Goal: Transaction & Acquisition: Obtain resource

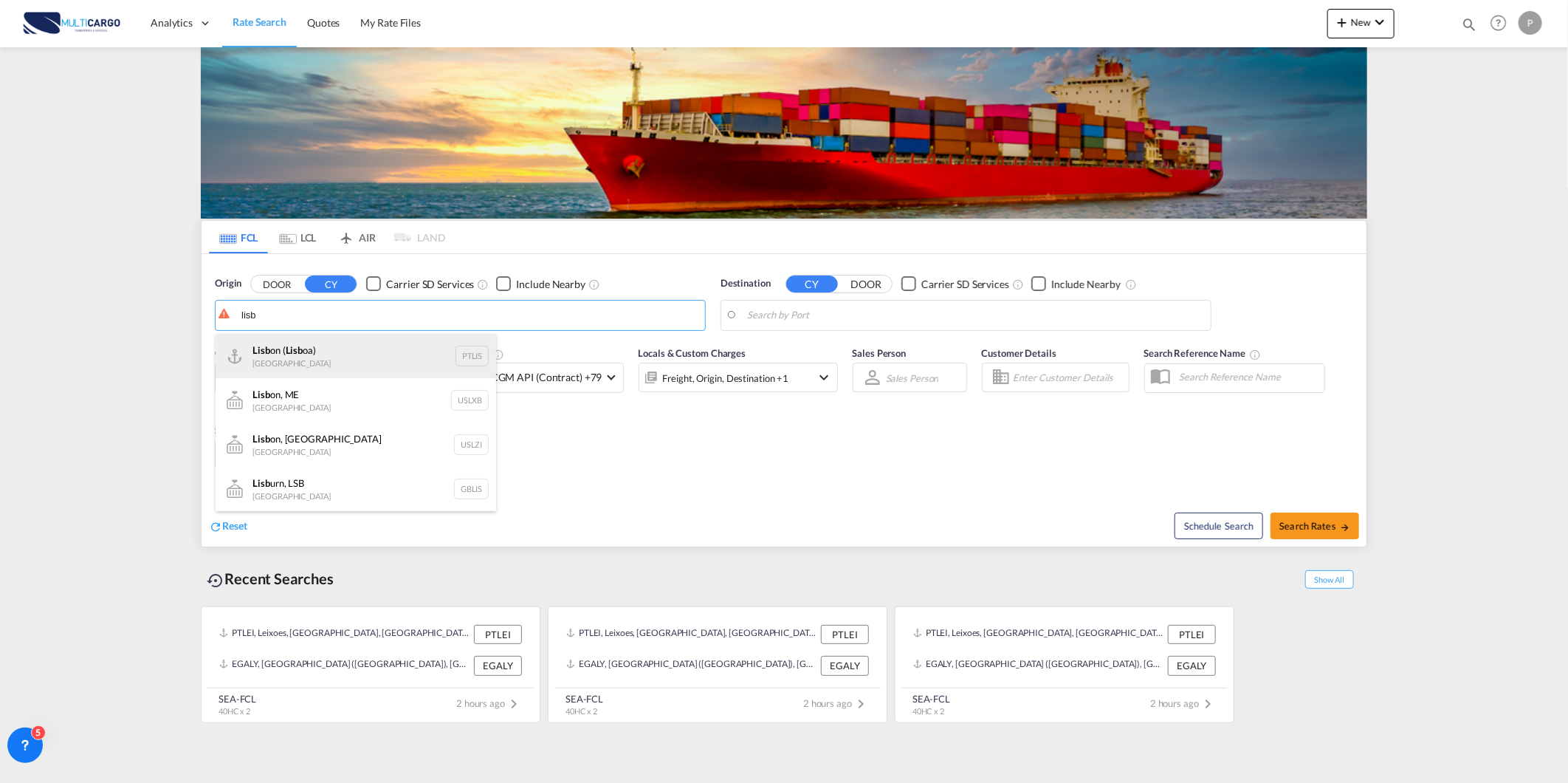
click at [305, 350] on div "Lisb on ( Lisb oa) Portugal PTLIS" at bounding box center [356, 356] width 281 height 44
type input "[GEOGRAPHIC_DATA] ([GEOGRAPHIC_DATA]), PTLIS"
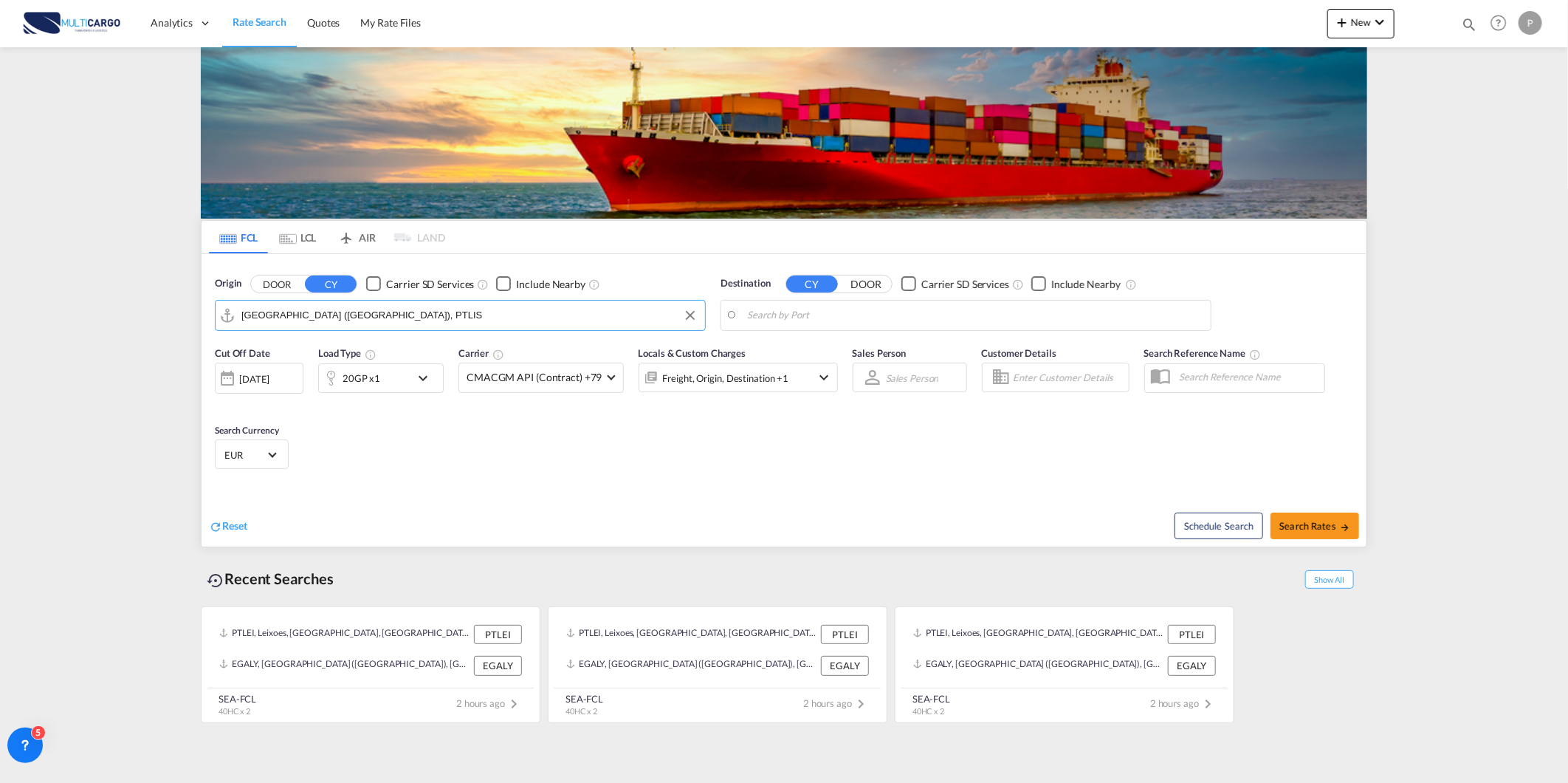
click at [817, 315] on body "Analytics Reports Dashboard Rate Search Quotes My Rate Files Analytics" at bounding box center [784, 392] width 1568 height 783
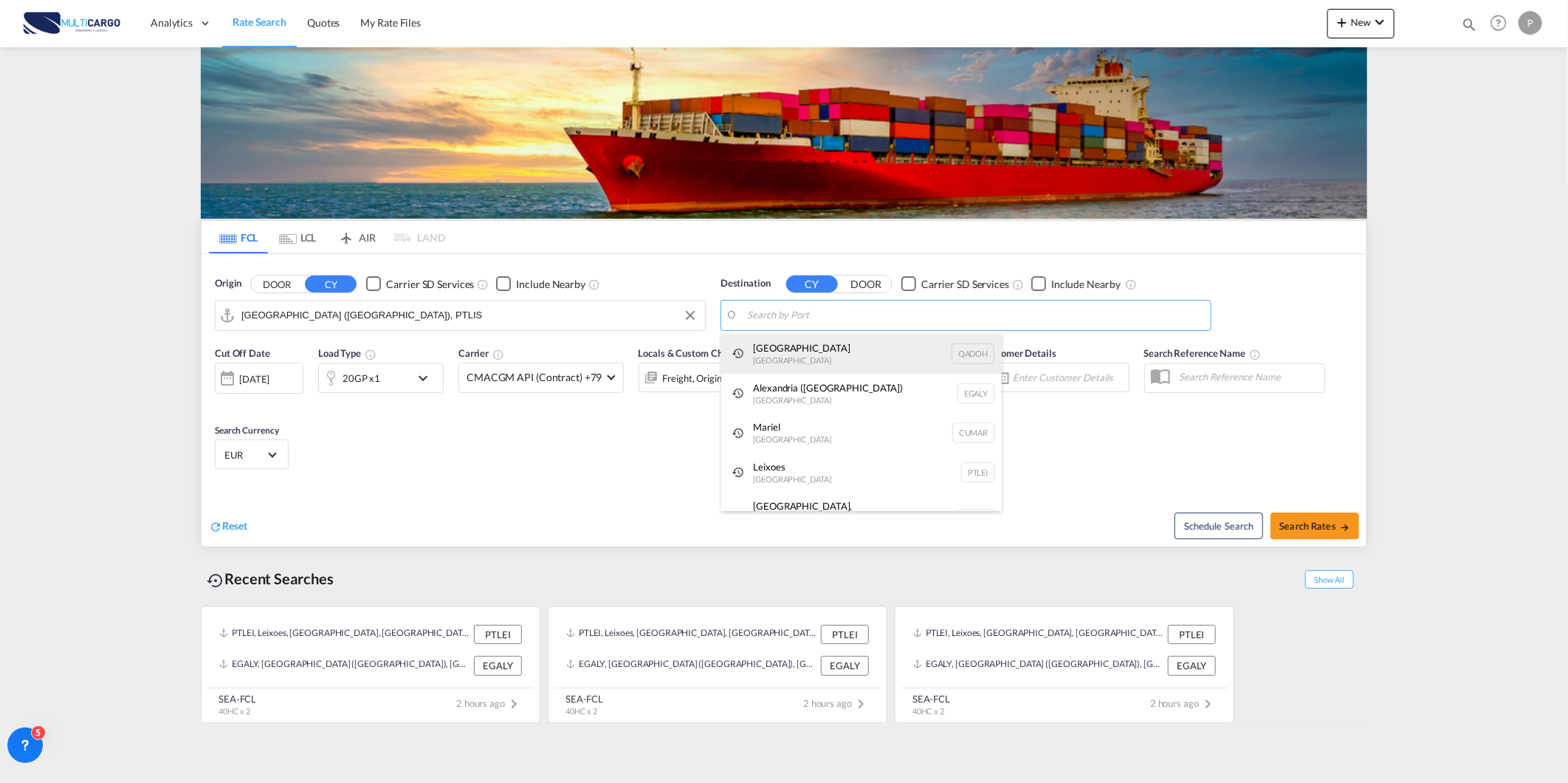
click at [761, 341] on div "Doha Qatar QADOH" at bounding box center [861, 353] width 281 height 39
type input "Doha, QADOH"
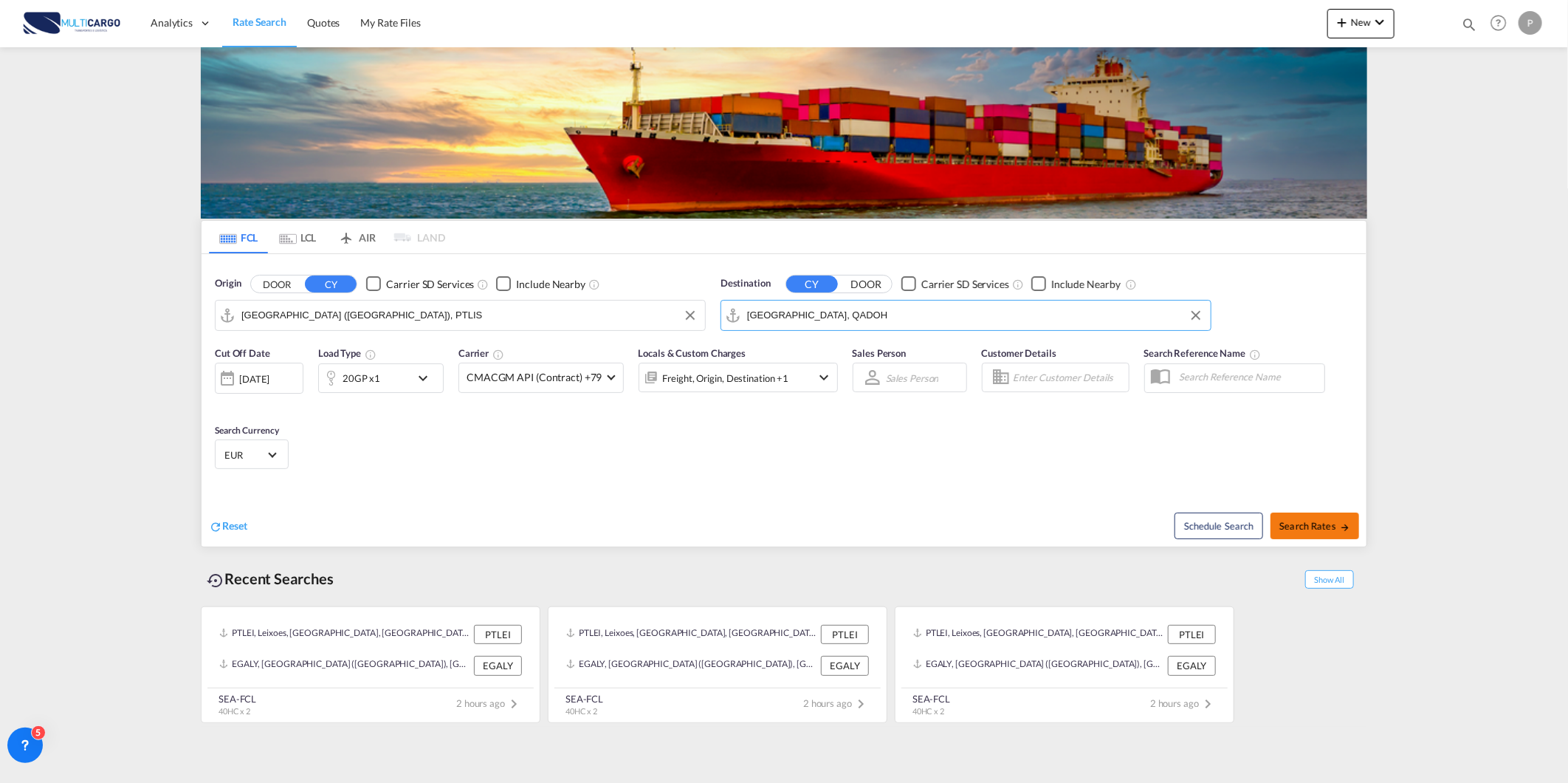
click at [1319, 533] on button "Search Rates" at bounding box center [1315, 526] width 88 height 27
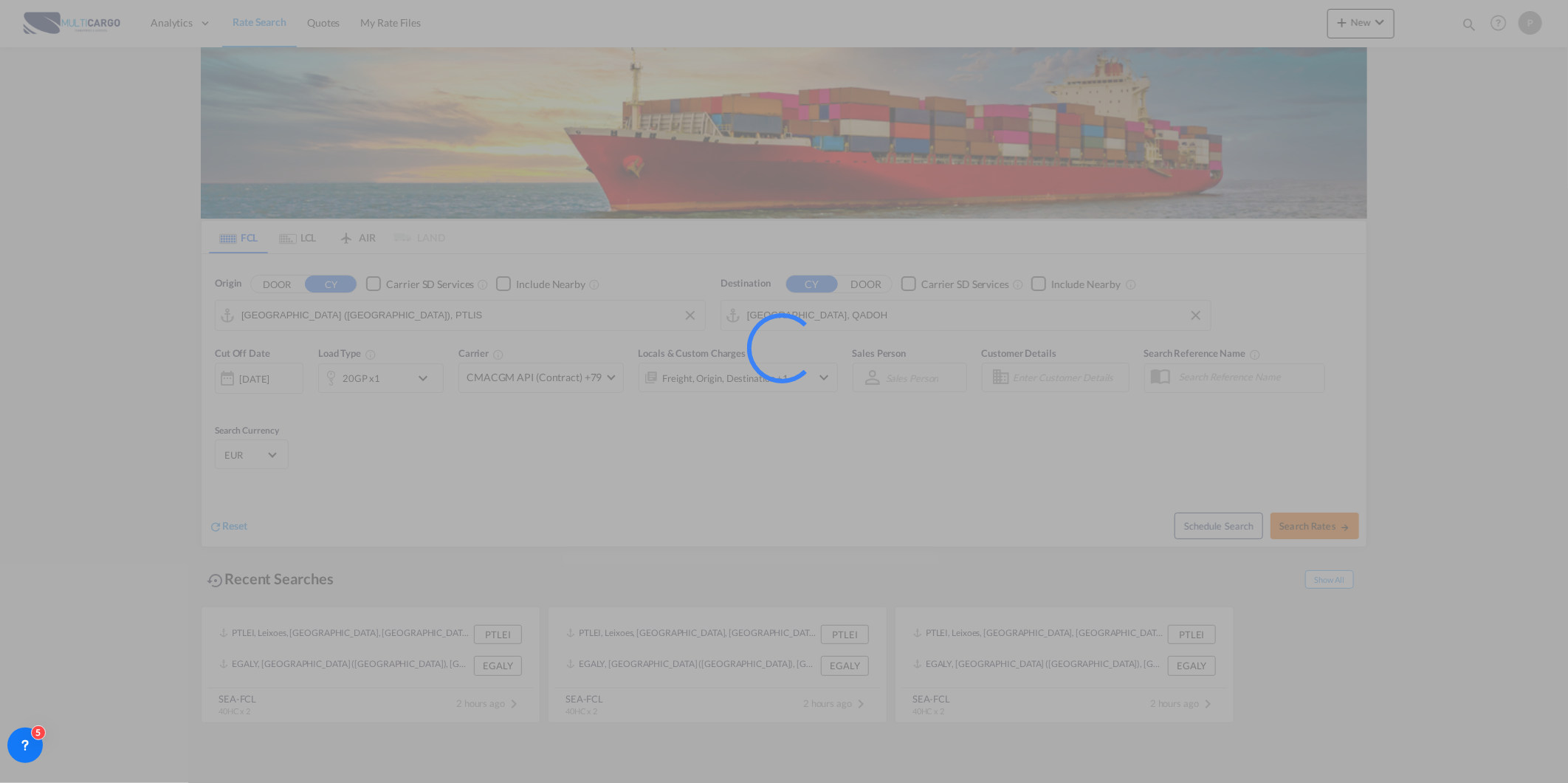
type input "PTLIS to QADOH / 14 Aug 2025"
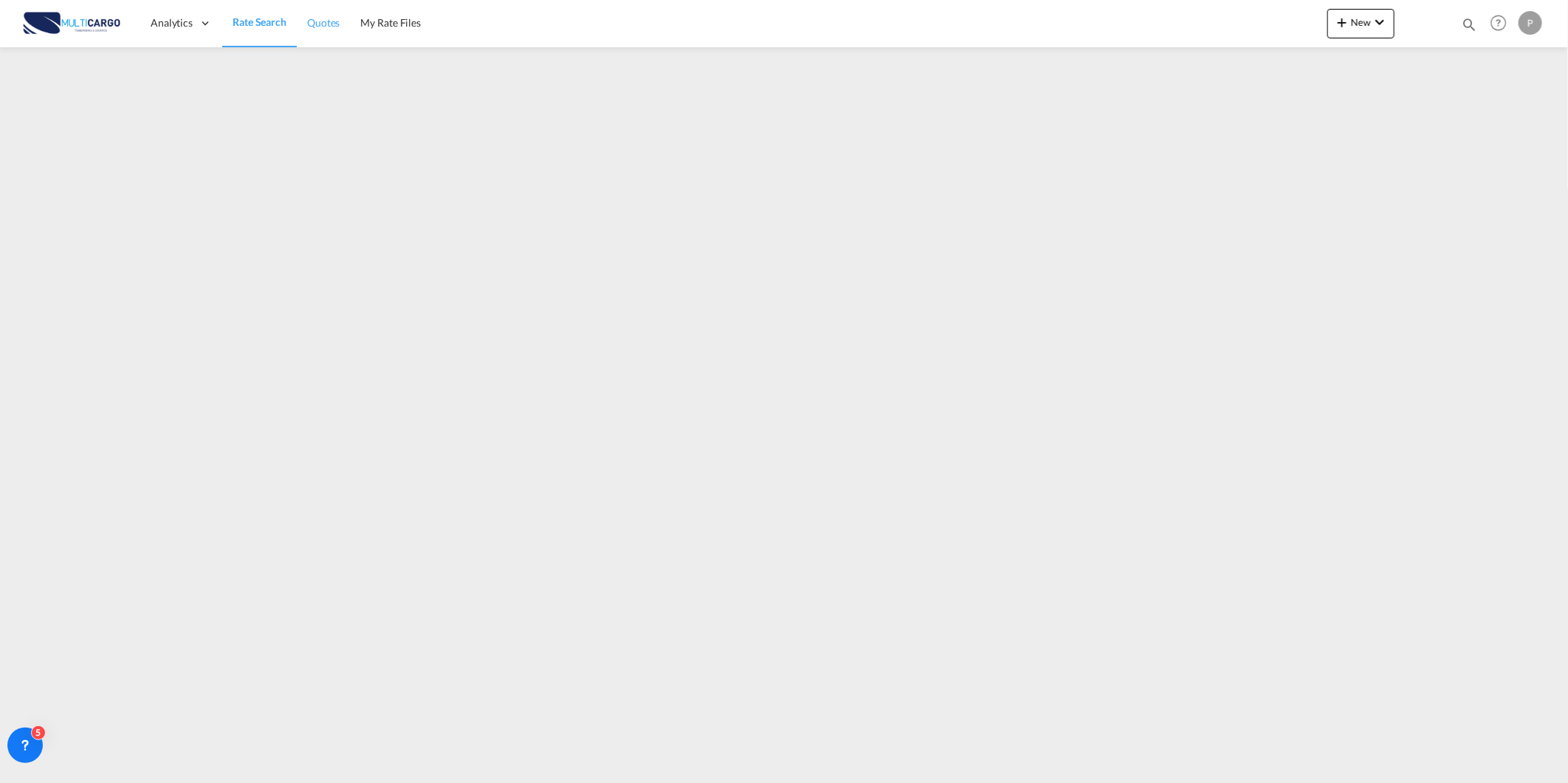
click at [306, 38] on link "Quotes" at bounding box center [323, 23] width 53 height 48
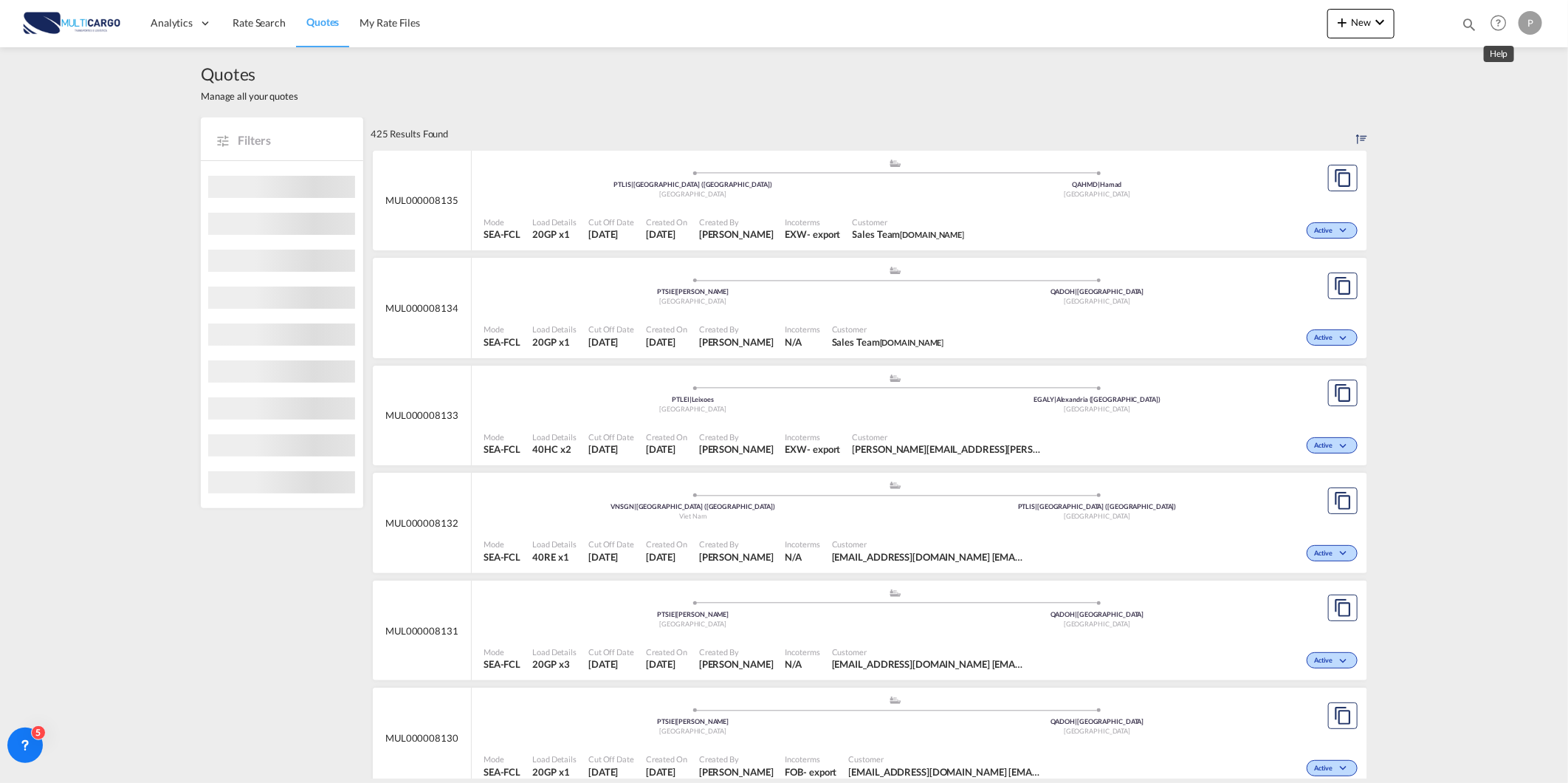
click at [1473, 22] on md-icon "icon-magnify" at bounding box center [1469, 24] width 16 height 16
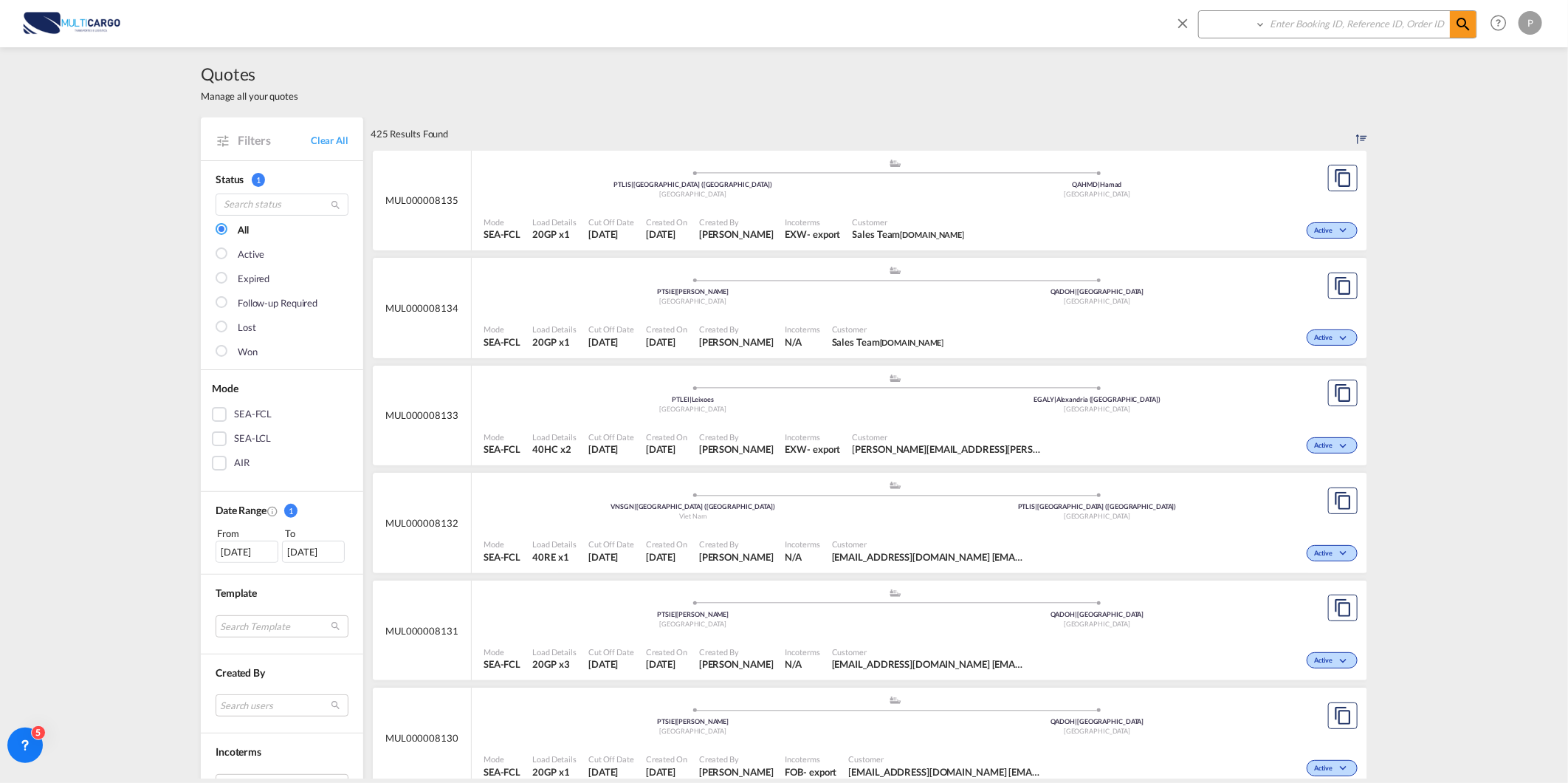
click at [1257, 19] on select "Quotes" at bounding box center [1233, 25] width 70 height 27
select select "Quotes"
click at [1199, 12] on select "Quotes" at bounding box center [1233, 25] width 70 height 27
click at [1306, 19] on input at bounding box center [1357, 24] width 184 height 26
click at [1340, 17] on input at bounding box center [1357, 24] width 184 height 26
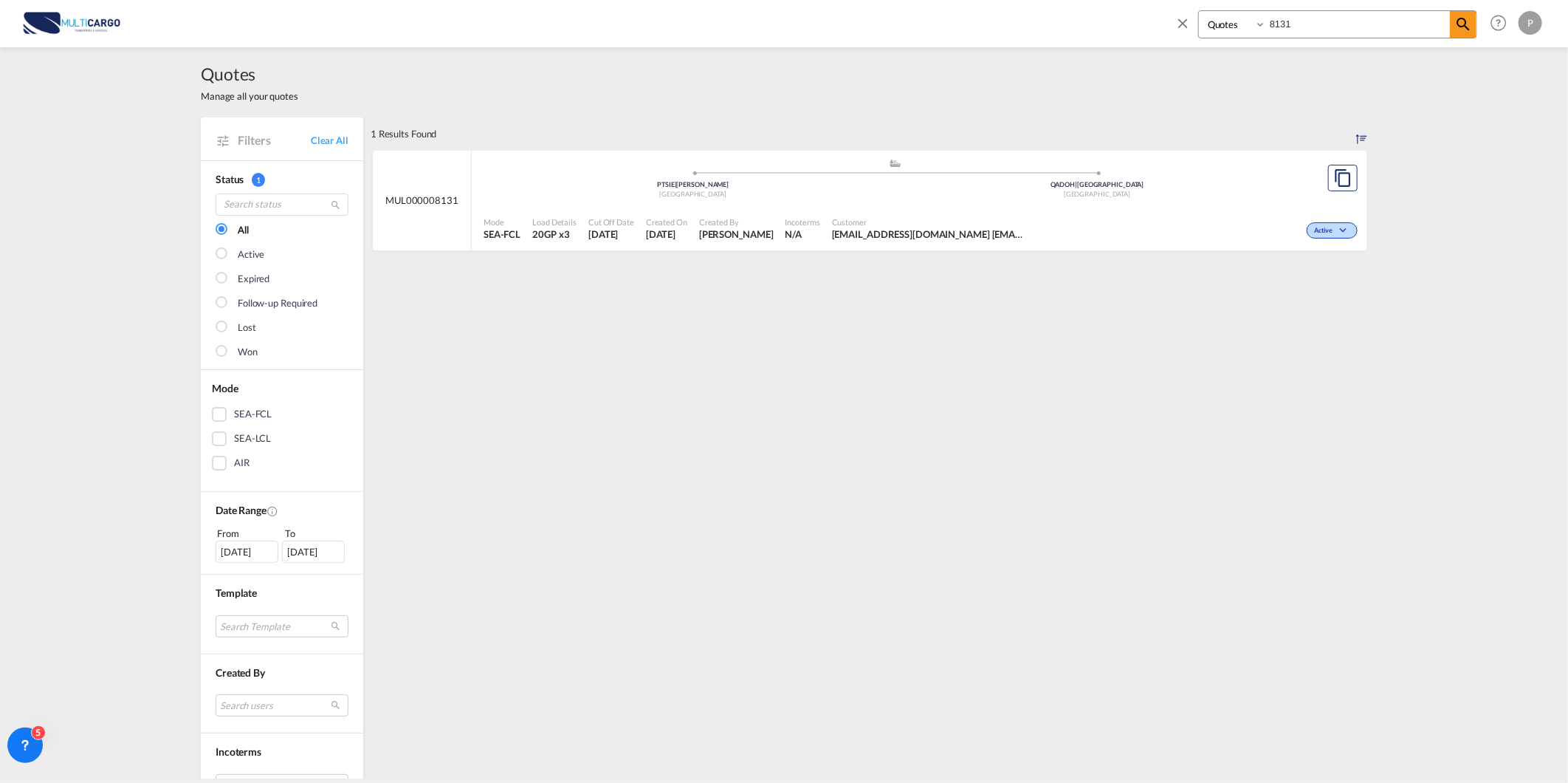
click at [613, 203] on div ".a{fill:#aaa8ad;} .a{fill:#aaa8ad;} PTSIE | Sines Portugal QADOH | Doha Qatar" at bounding box center [895, 182] width 823 height 48
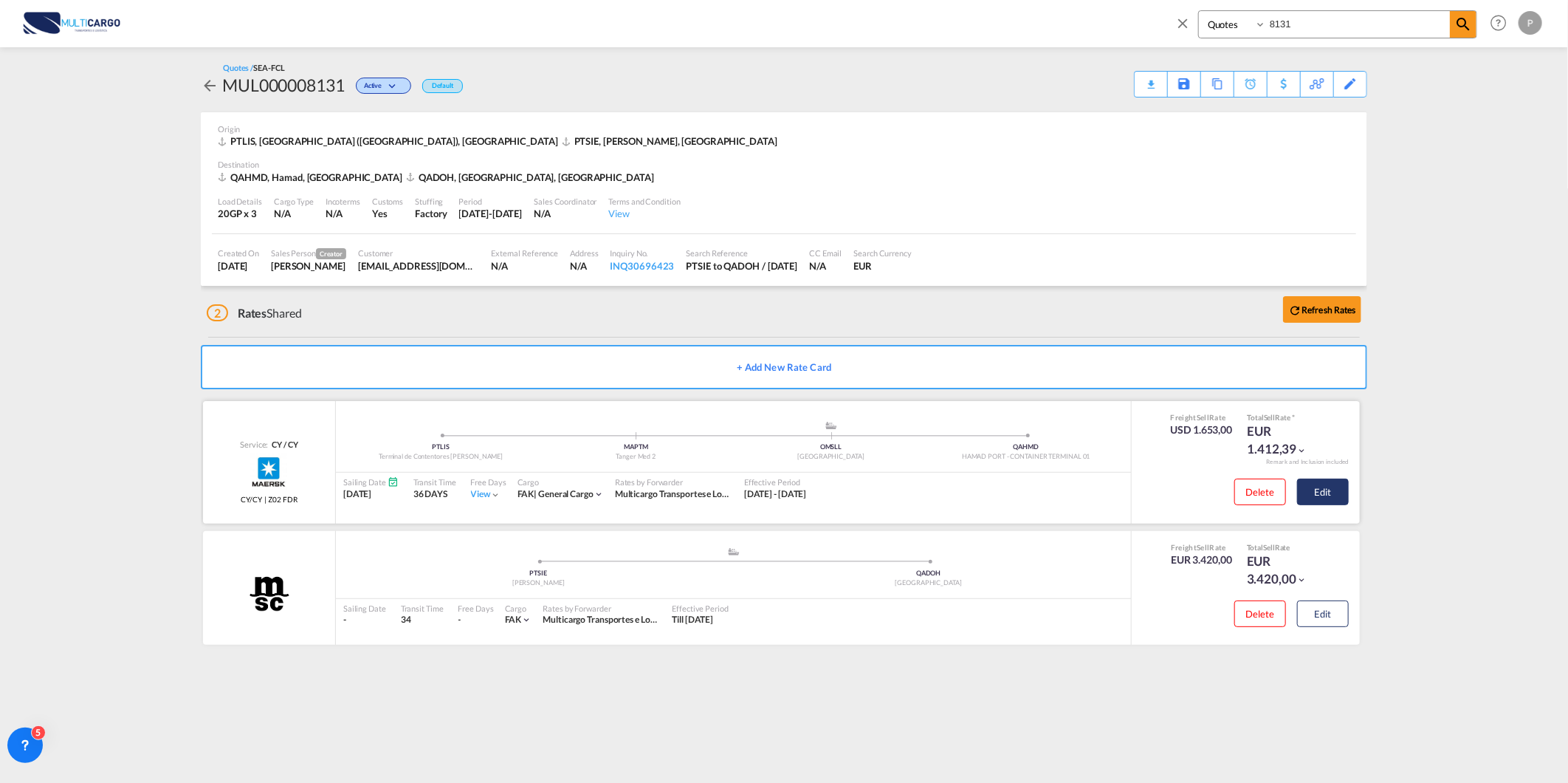
click at [1306, 488] on button "Edit" at bounding box center [1323, 493] width 52 height 27
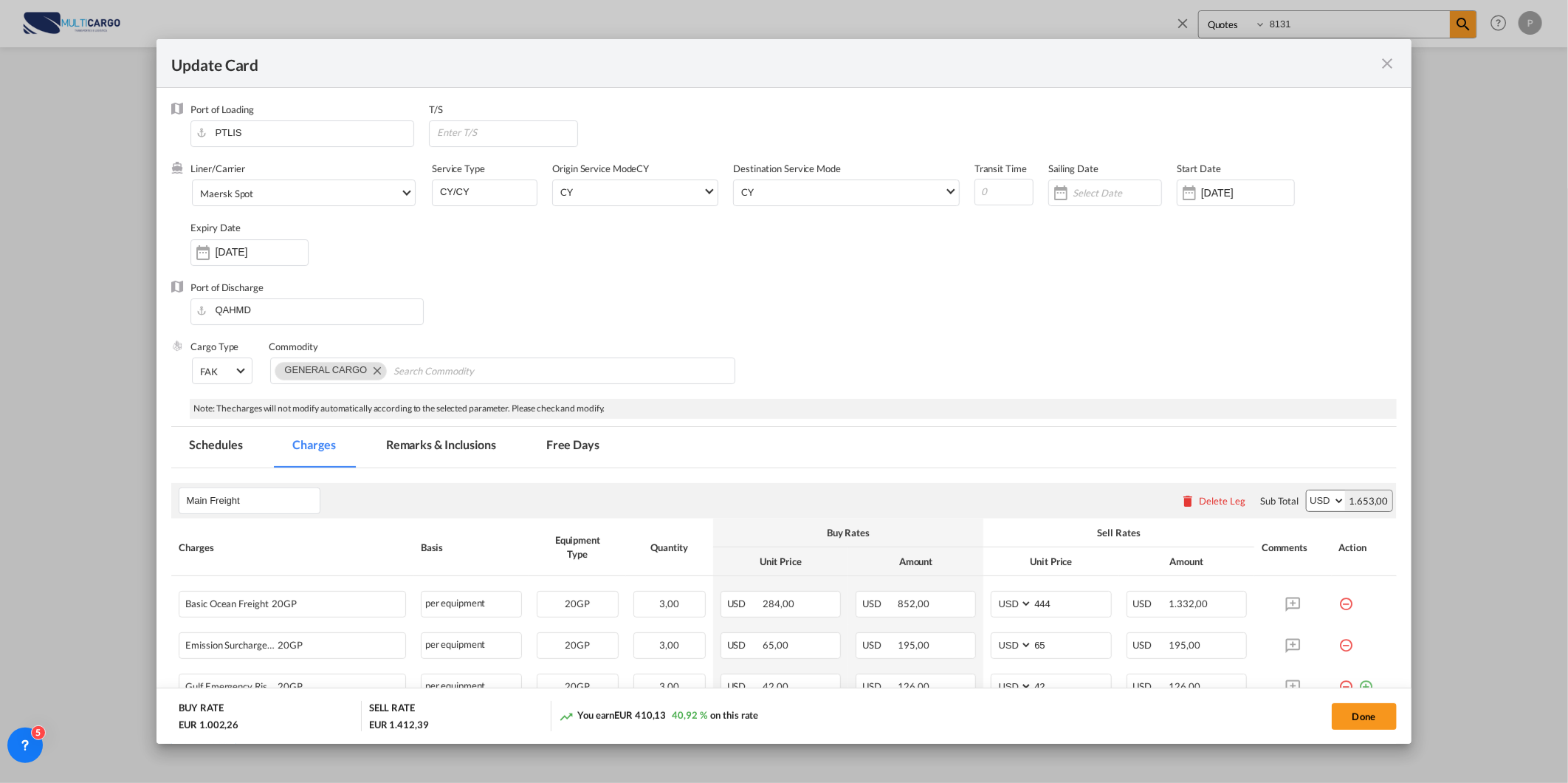
click at [1378, 58] on div "Update Card" at bounding box center [775, 63] width 1207 height 18
click at [1389, 69] on md-icon "icon-close fg-AAA8AD m-0 pointer" at bounding box center [1388, 63] width 17 height 17
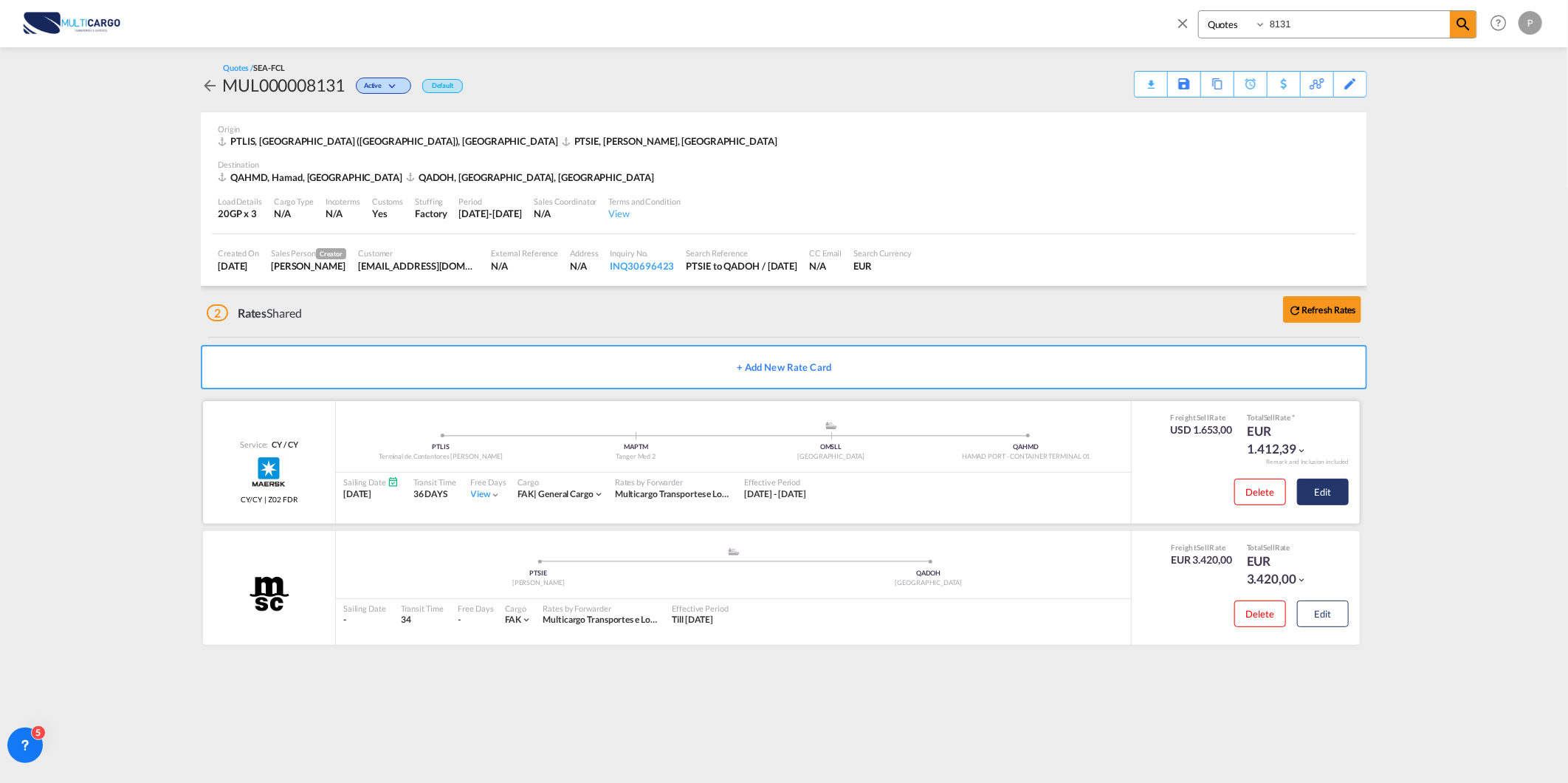
click at [1331, 486] on button "Edit" at bounding box center [1323, 493] width 52 height 27
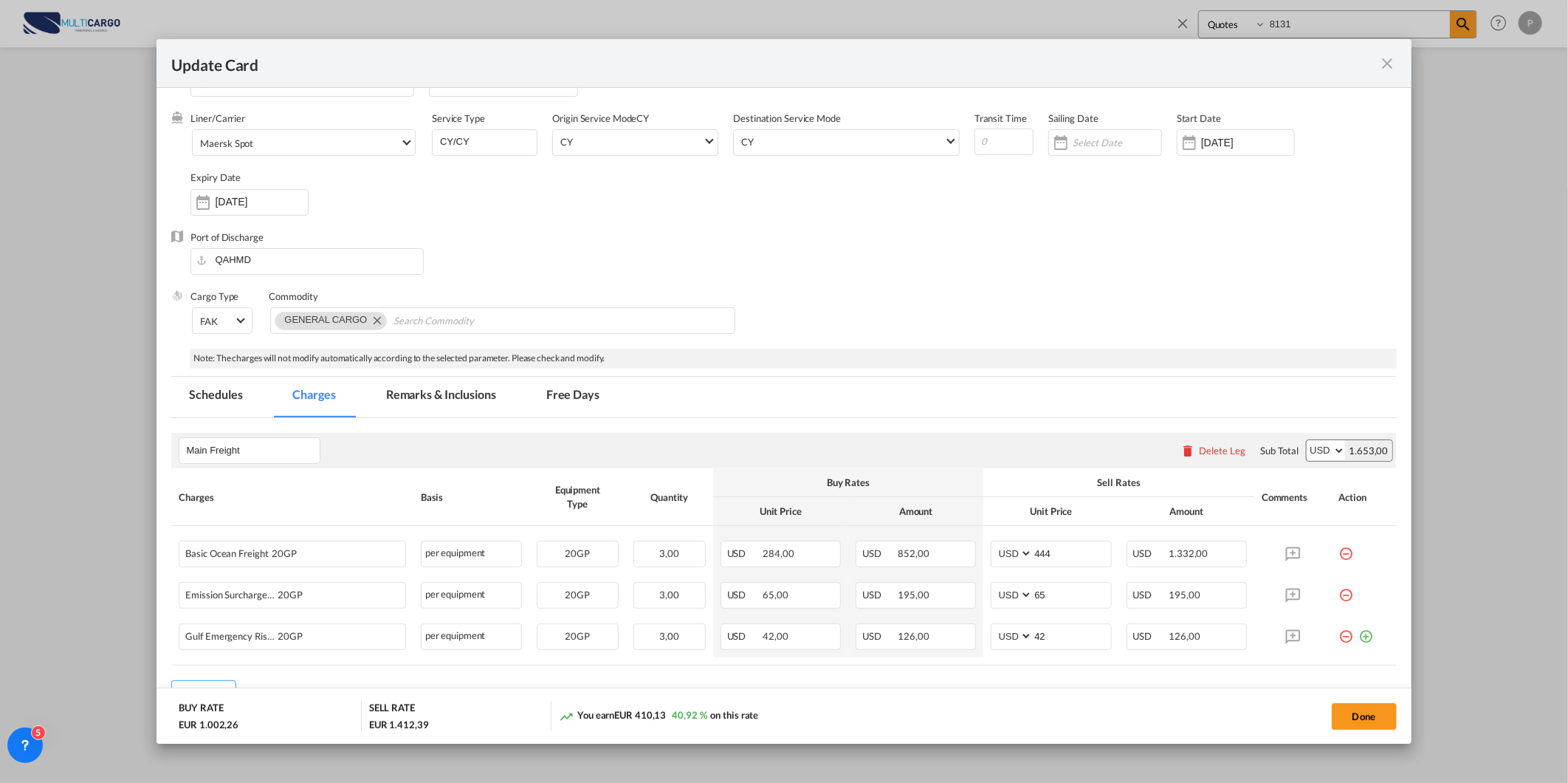
scroll to position [136, 0]
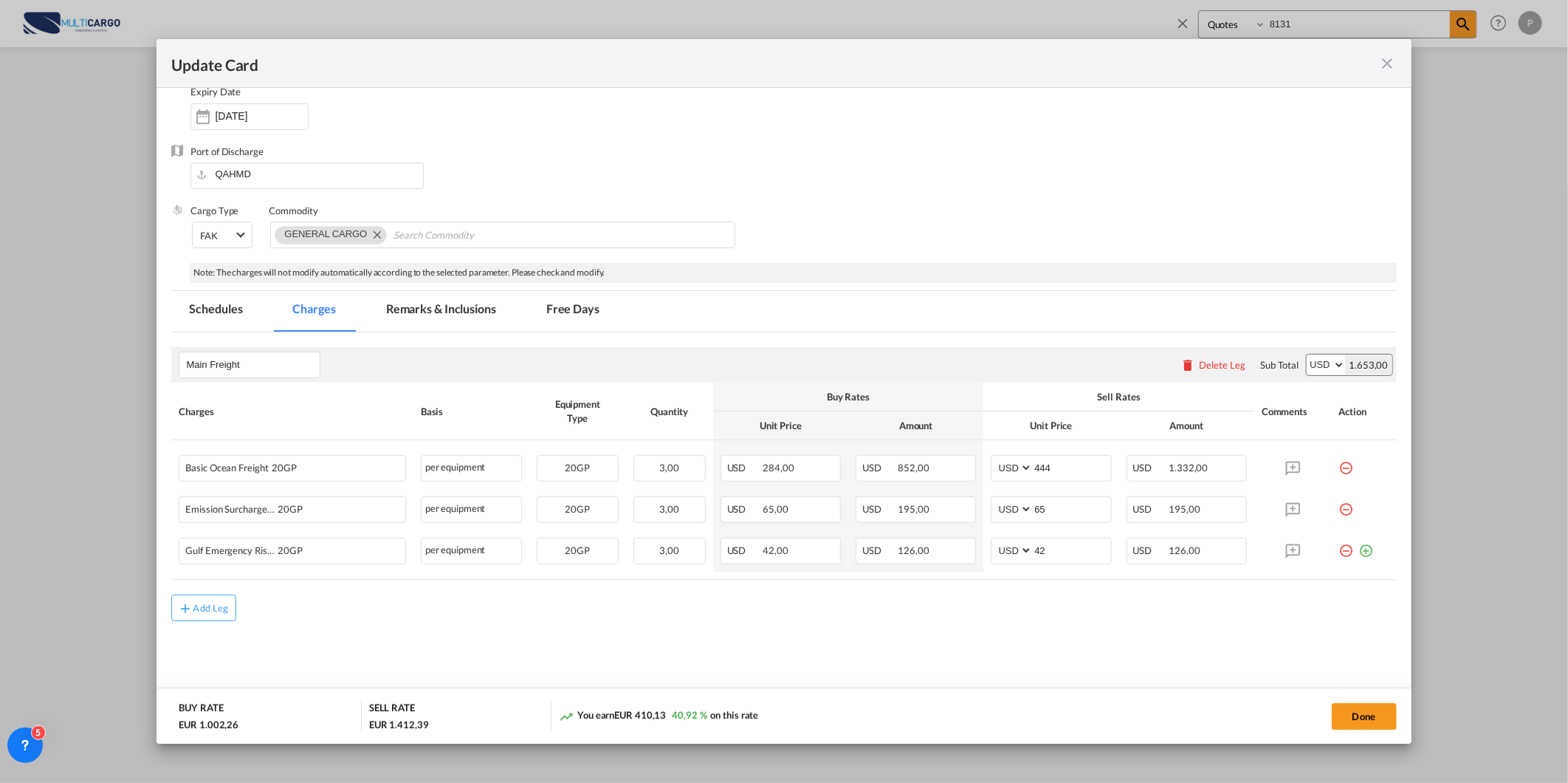
click at [1384, 59] on md-icon "icon-close fg-AAA8AD m-0 pointer" at bounding box center [1388, 63] width 17 height 17
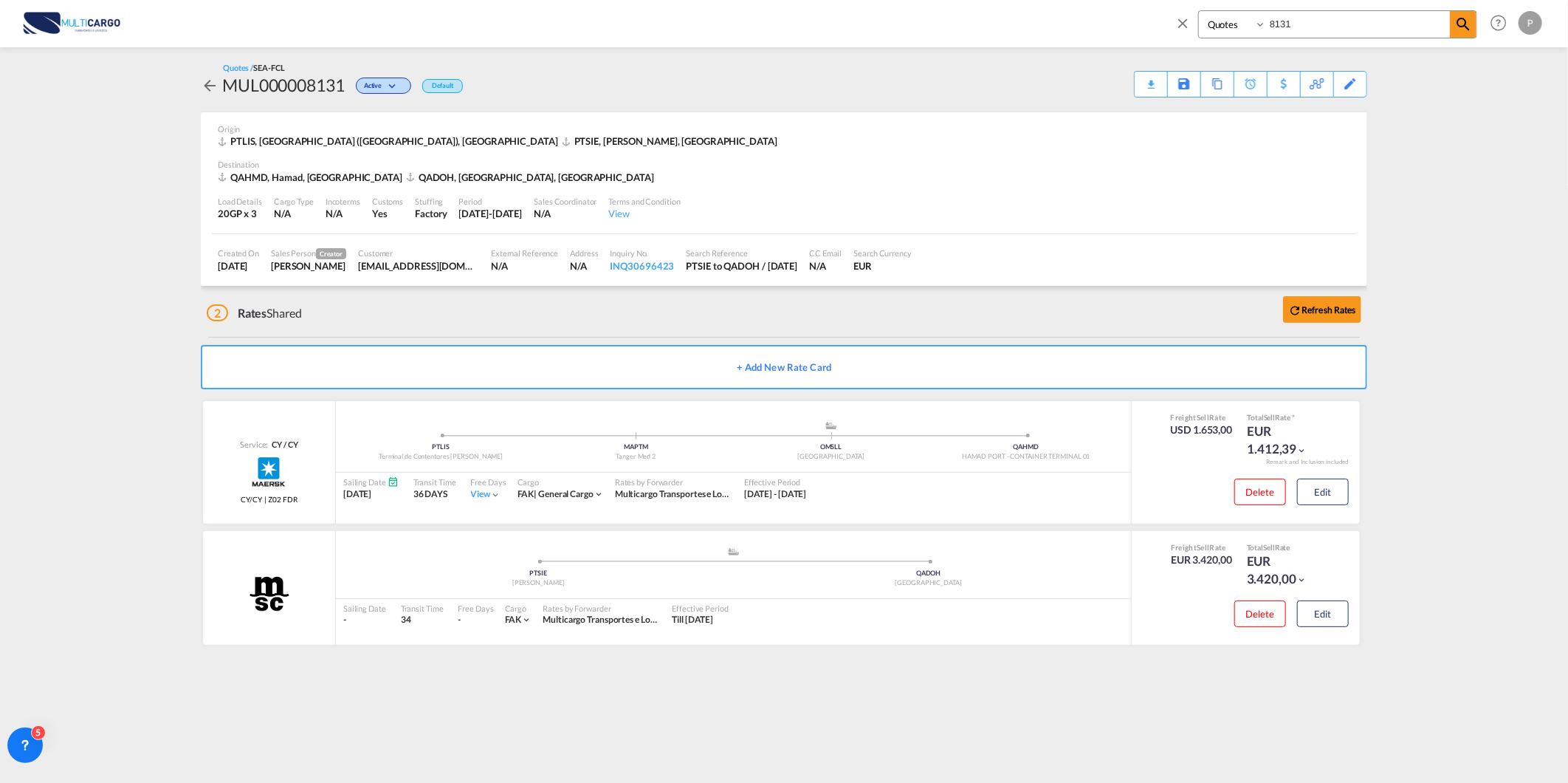
drag, startPoint x: 1338, startPoint y: 20, endPoint x: 1145, endPoint y: 31, distance: 193.3
click at [1146, 31] on div "Quotes 8131 Help Resources Product Release P My Profile Logout" at bounding box center [784, 23] width 1524 height 46
click at [1327, 27] on input "8131" at bounding box center [1357, 24] width 184 height 26
type input "8123"
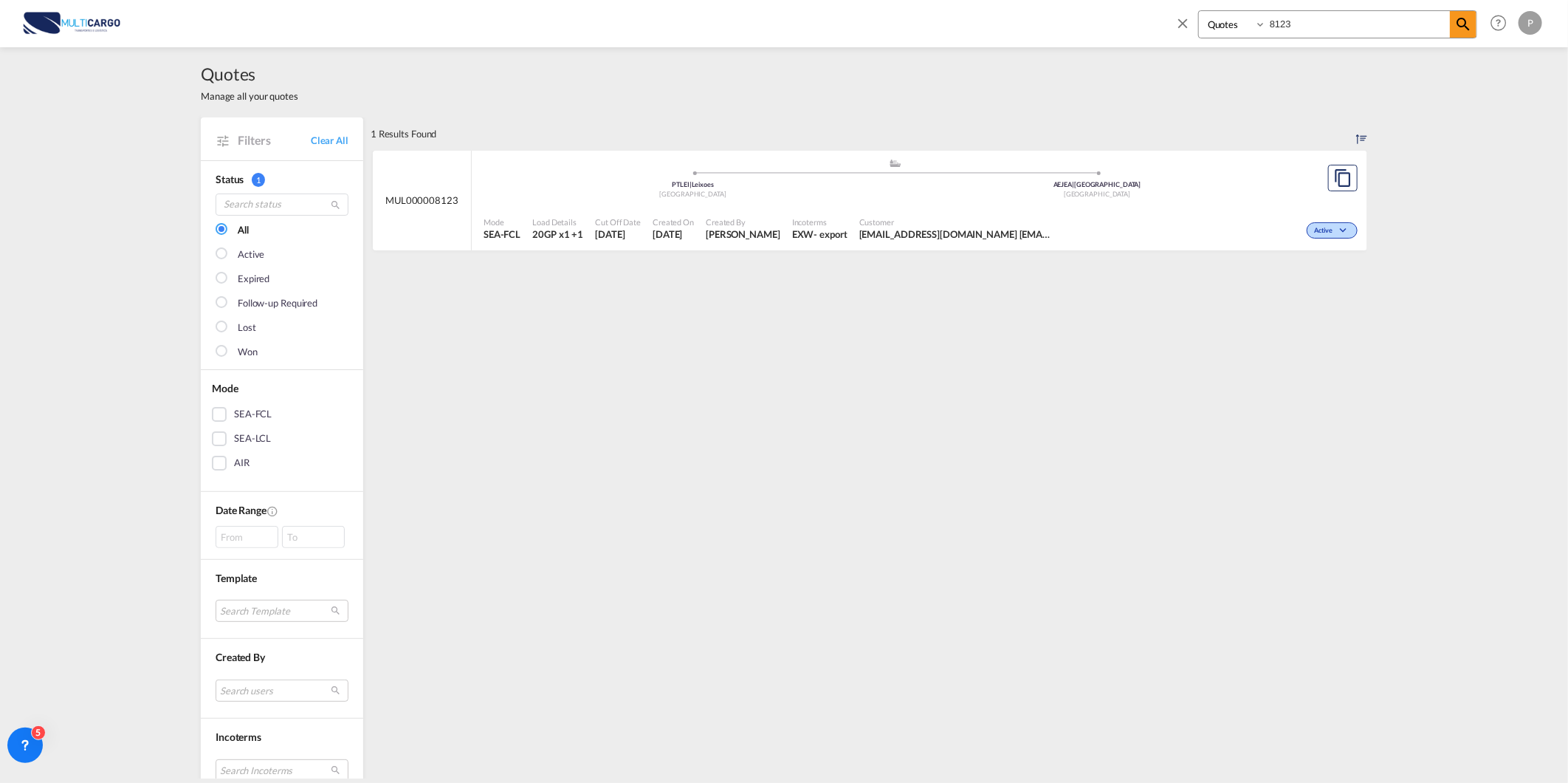
click at [593, 201] on div ".a{fill:#aaa8ad;} .a{fill:#aaa8ad;} PTLEI | Leixoes Portugal AEJEA | Jebel Ali …" at bounding box center [895, 180] width 823 height 44
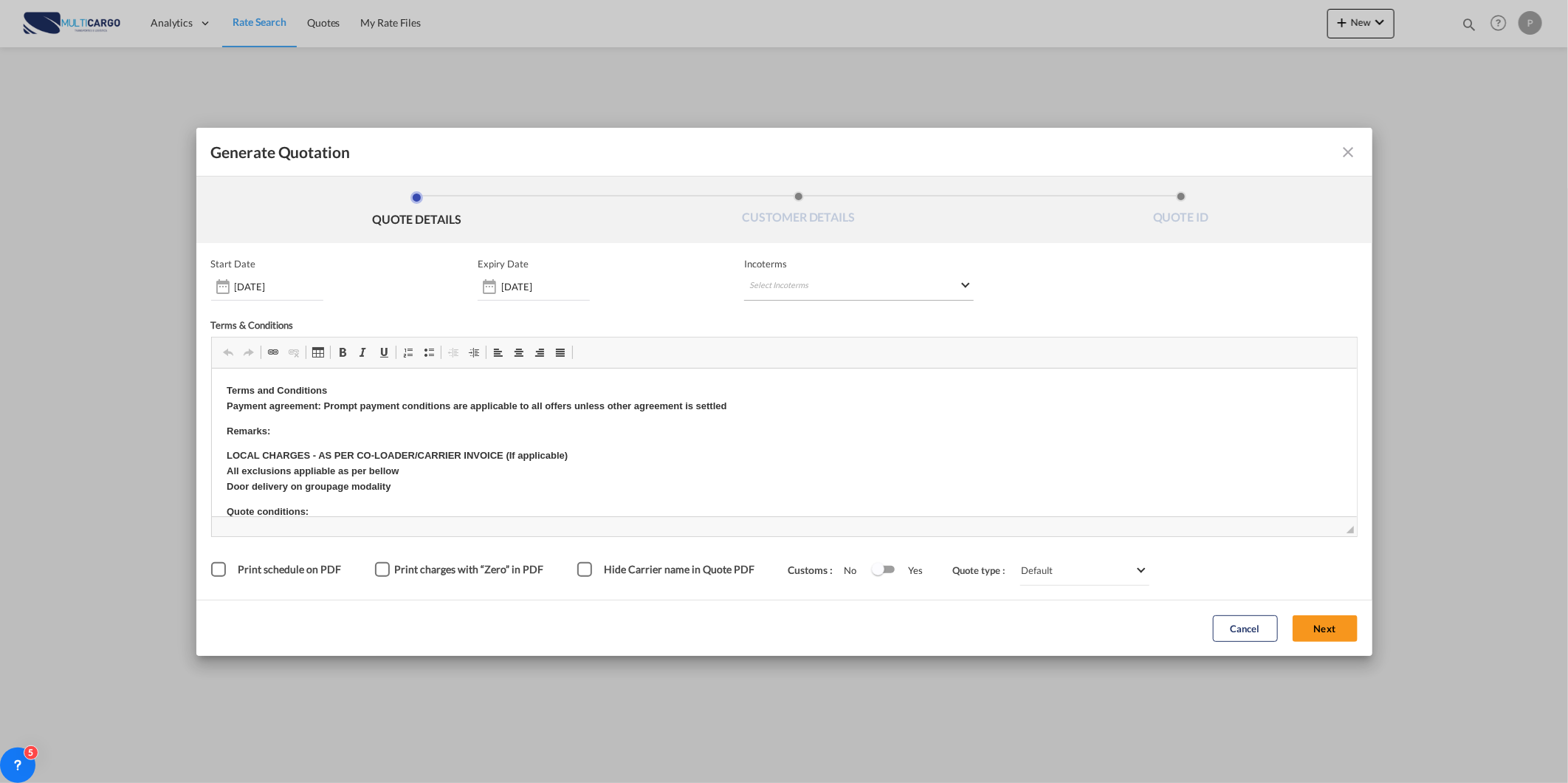
click at [905, 294] on md-select "Select Incoterms DAP - export Delivered at Place DPU - import Delivery at Place…" at bounding box center [859, 288] width 230 height 27
click at [862, 311] on input "search" at bounding box center [821, 317] width 137 height 13
type input "exw"
click at [831, 399] on md-option "EXW - export Ex Works" at bounding box center [827, 385] width 163 height 36
click at [1344, 628] on button "Next" at bounding box center [1326, 629] width 65 height 27
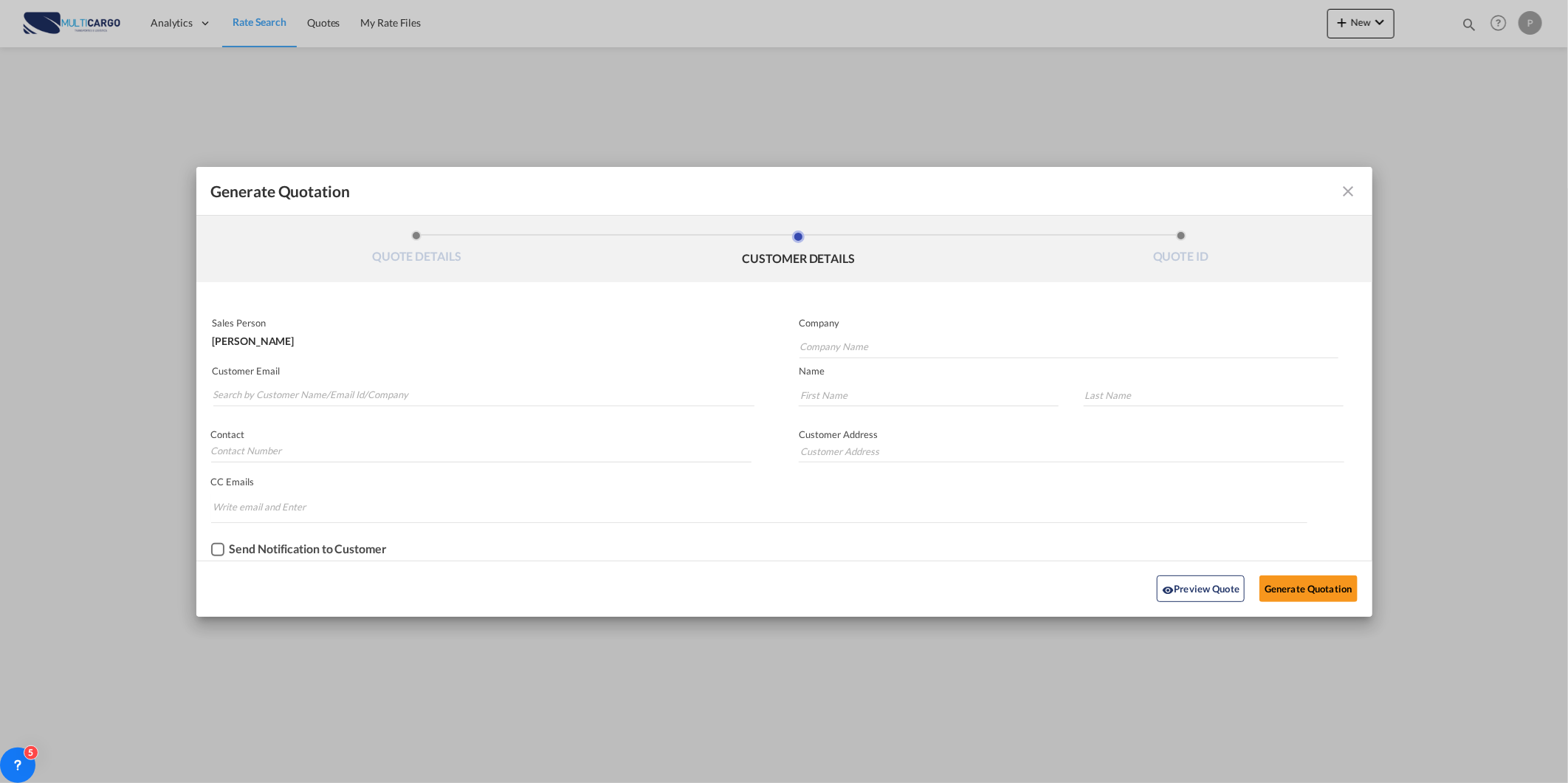
drag, startPoint x: 498, startPoint y: 366, endPoint x: 497, endPoint y: 377, distance: 11.0
click at [498, 369] on p "Customer Email" at bounding box center [484, 370] width 542 height 12
click at [476, 397] on input "Search by Customer Name/Email Id/Company" at bounding box center [485, 394] width 542 height 22
paste input "cs@landbridge.me"
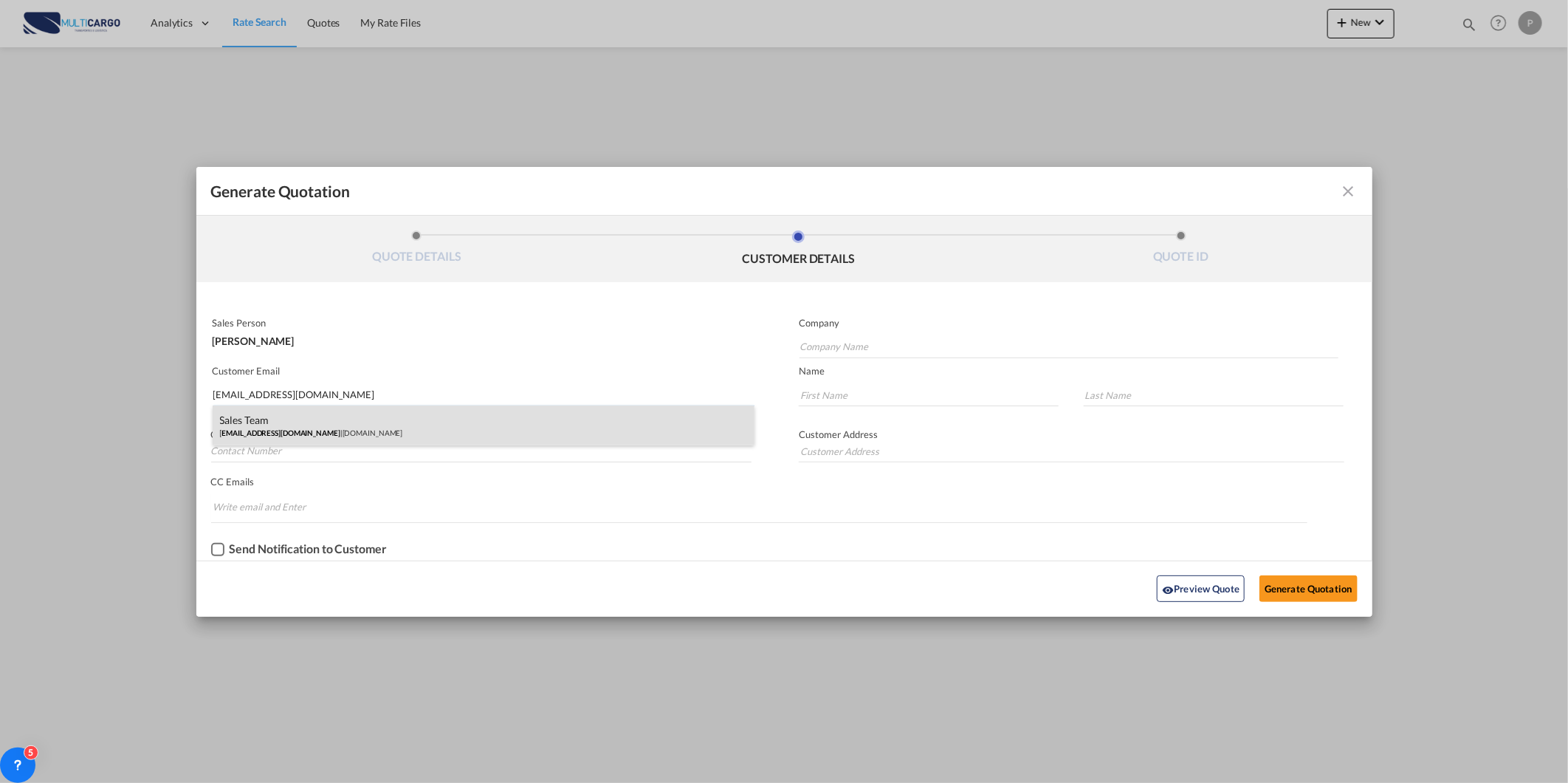
type input "cs@landbridge.me"
click at [367, 425] on div "Sales Team cs@landbridge.me | landbridge.me" at bounding box center [484, 425] width 542 height 39
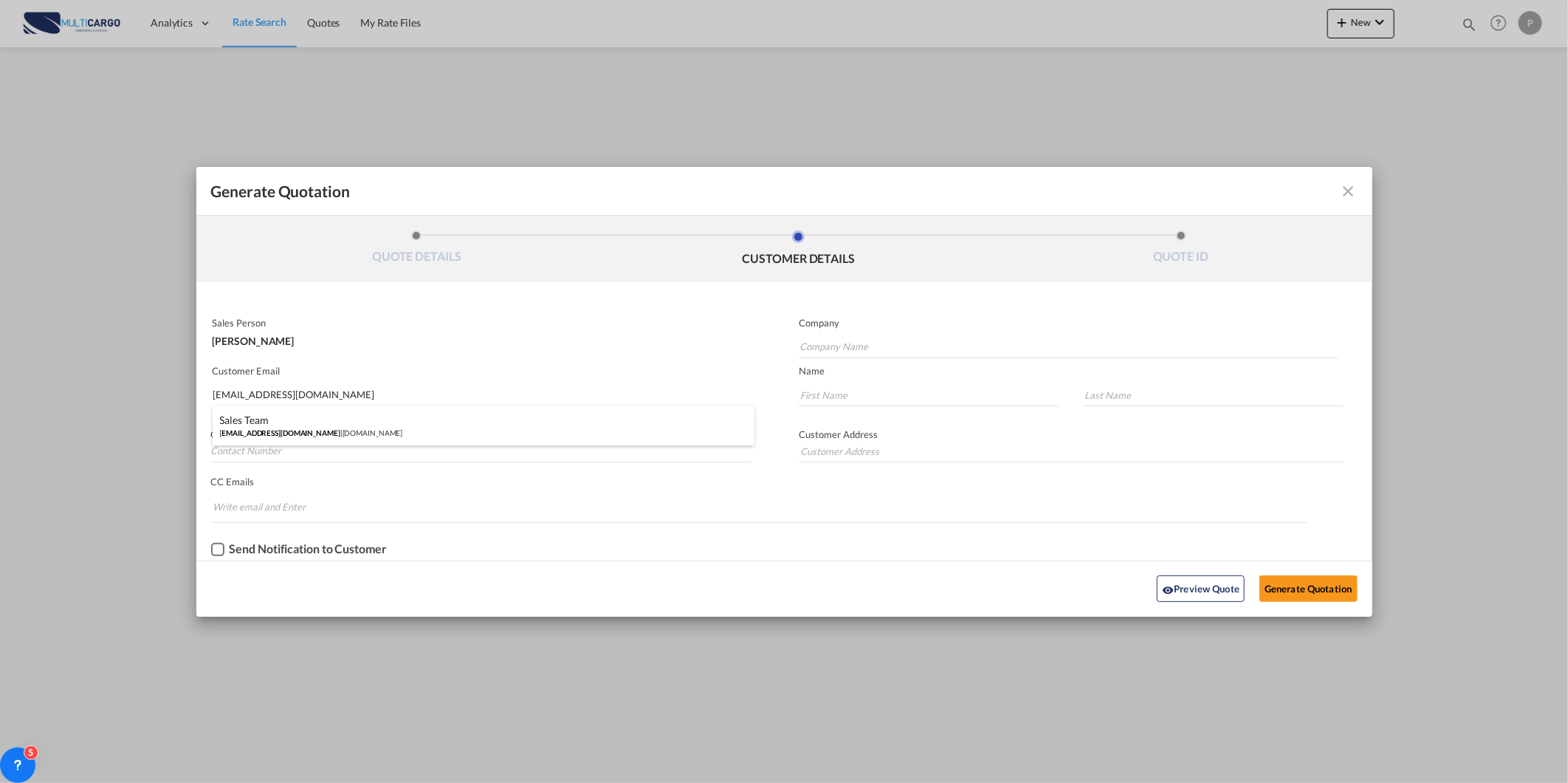
type input "landbridge.me"
type input "Sales"
type input "Team"
click at [1334, 581] on button "Generate Quotation" at bounding box center [1307, 589] width 97 height 27
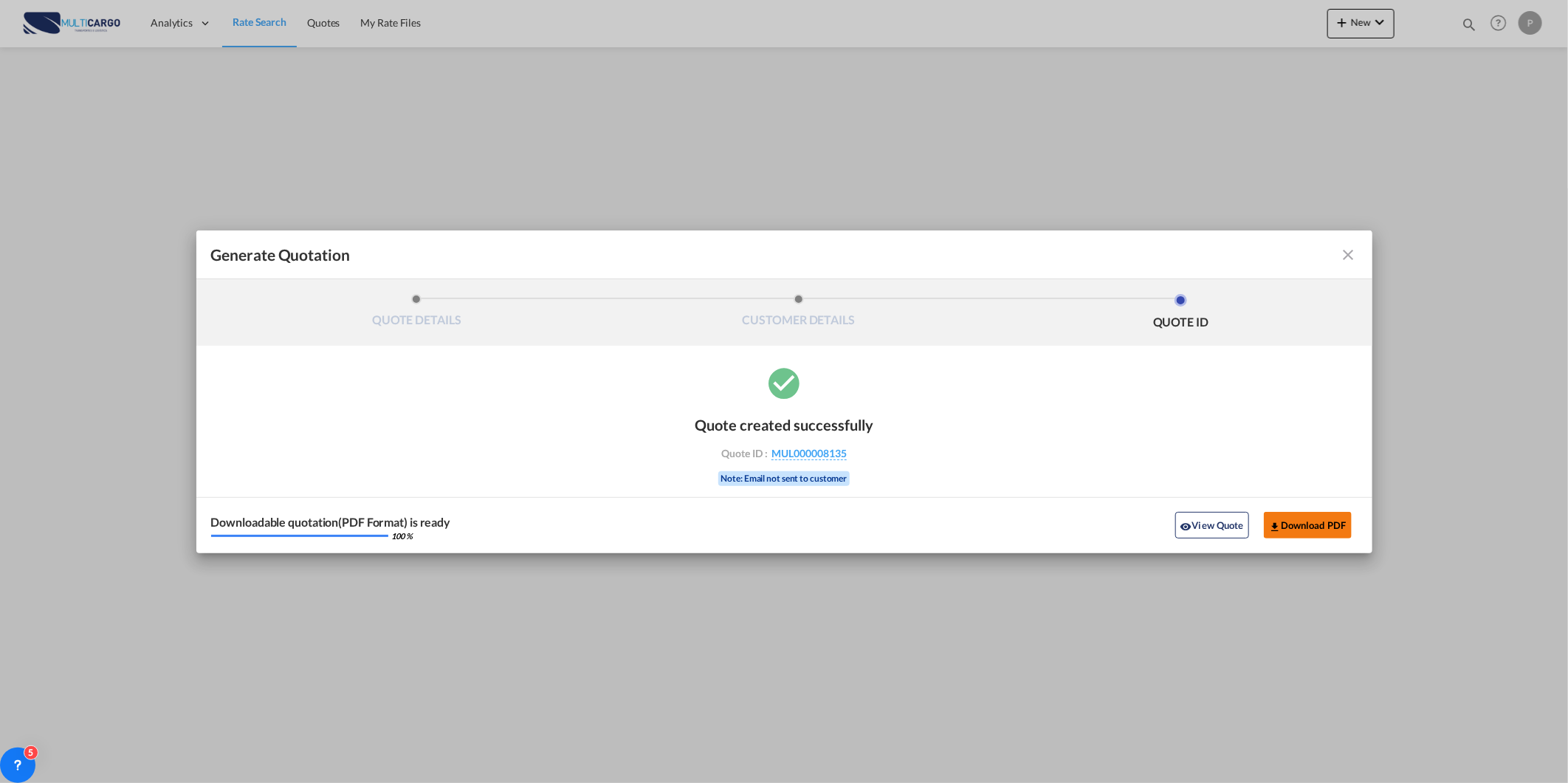
click at [1327, 529] on button "Download PDF" at bounding box center [1307, 525] width 87 height 27
click at [1360, 256] on md-toolbar "Generate Quotation" at bounding box center [784, 255] width 1176 height 49
click at [1204, 522] on button "View Quote" at bounding box center [1212, 525] width 74 height 27
